Goal: Task Accomplishment & Management: Manage account settings

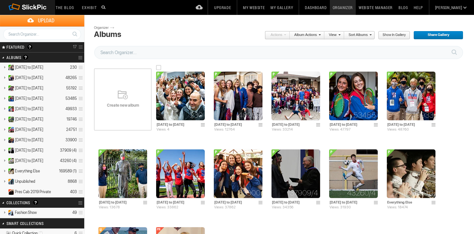
click at [172, 100] on img at bounding box center [180, 96] width 49 height 49
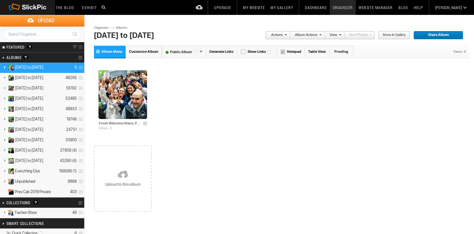
click at [96, 52] on link "Album Menu" at bounding box center [110, 52] width 32 height 12
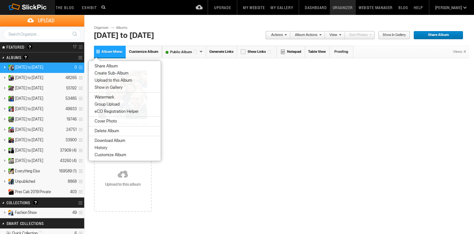
click at [100, 72] on span "Create Sub-Album" at bounding box center [111, 73] width 36 height 5
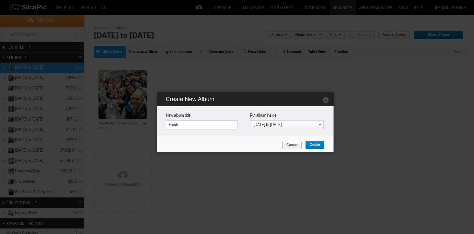
click at [203, 125] on input "Frosh" at bounding box center [202, 124] width 72 height 9
type input "Frosh Giants Game"
click at [315, 146] on span "Create" at bounding box center [312, 145] width 15 height 8
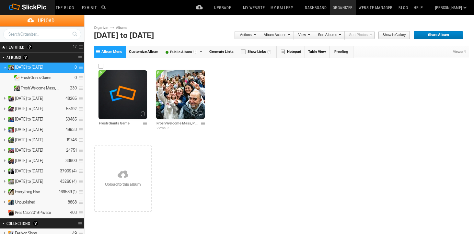
click at [120, 98] on img at bounding box center [122, 94] width 49 height 49
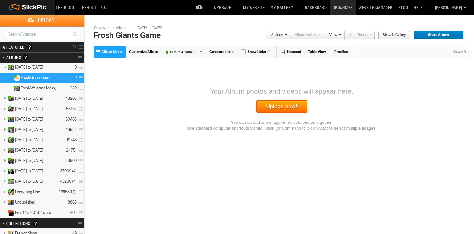
click at [286, 107] on link "Upload now!" at bounding box center [281, 106] width 51 height 12
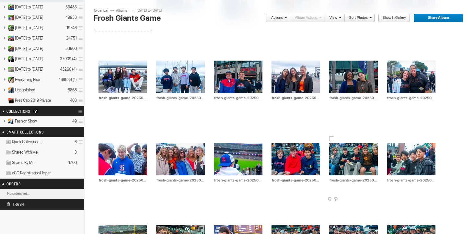
scroll to position [194, 0]
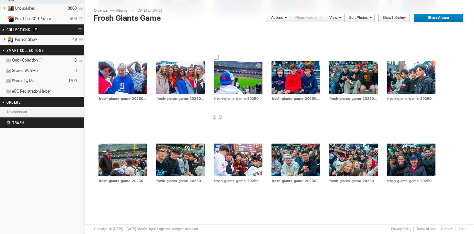
click at [261, 116] on span at bounding box center [261, 117] width 6 height 5
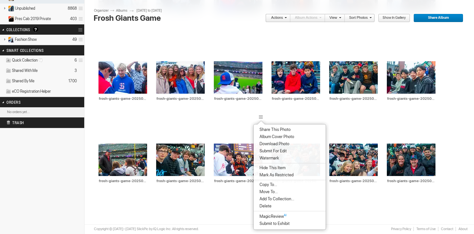
click at [268, 136] on span "Album Cover Photo" at bounding box center [275, 136] width 37 height 5
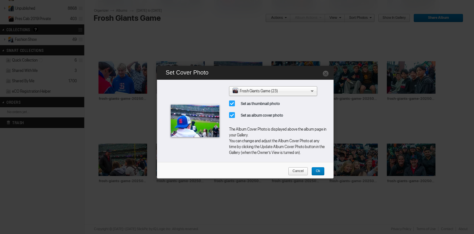
click at [315, 170] on span "Ok" at bounding box center [315, 171] width 9 height 8
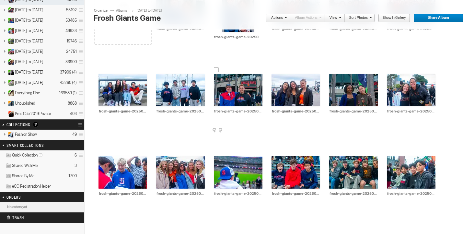
scroll to position [0, 0]
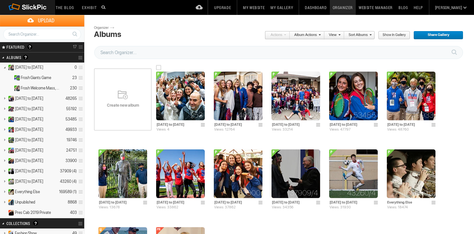
click at [177, 100] on img at bounding box center [180, 96] width 49 height 49
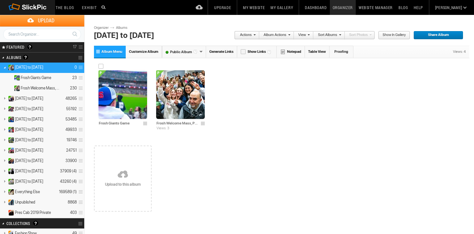
click at [130, 99] on img at bounding box center [122, 94] width 49 height 49
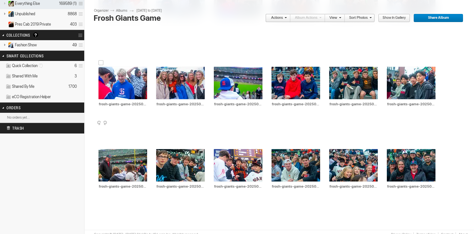
scroll to position [194, 0]
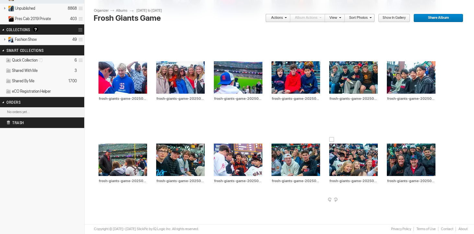
click at [375, 199] on span at bounding box center [377, 199] width 6 height 5
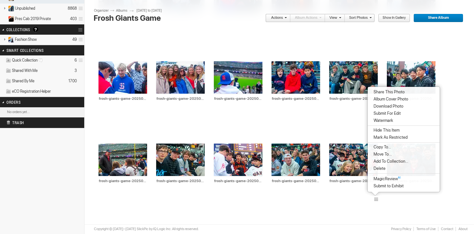
click at [394, 97] on span "Album Cover Photo" at bounding box center [389, 98] width 37 height 5
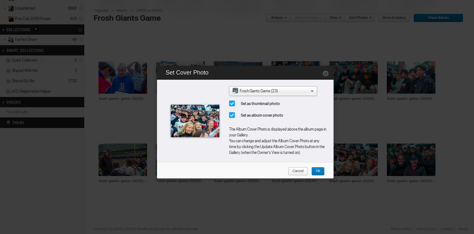
click at [233, 116] on span "Set as album cover photo" at bounding box center [259, 115] width 61 height 12
click at [229, 109] on input "Set as album cover photo" at bounding box center [229, 109] width 0 height 0
checkbox input "false"
click at [321, 174] on link "Ok" at bounding box center [317, 171] width 13 height 8
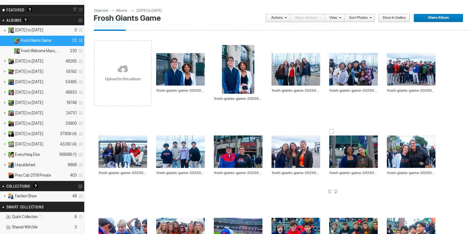
scroll to position [36, 0]
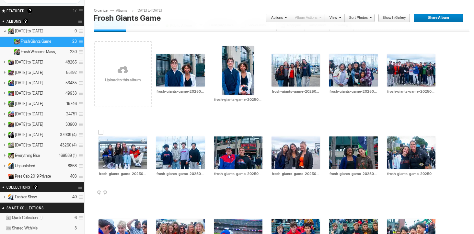
click at [144, 195] on span at bounding box center [146, 192] width 6 height 5
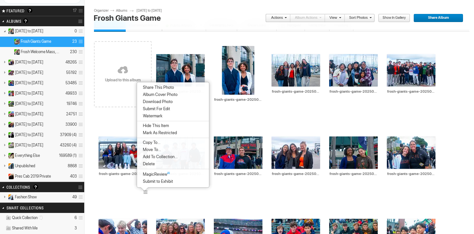
click at [157, 95] on span "Album Cover Photo" at bounding box center [159, 94] width 37 height 5
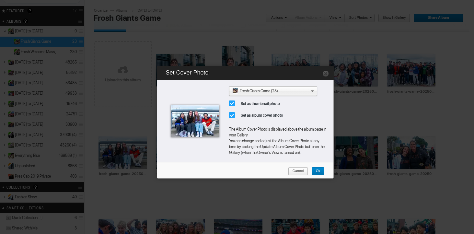
click at [231, 114] on span "Set as album cover photo" at bounding box center [259, 115] width 61 height 12
click at [229, 109] on input "Set as album cover photo" at bounding box center [229, 109] width 0 height 0
checkbox input "false"
click at [321, 170] on link "Ok" at bounding box center [317, 171] width 13 height 8
